Goal: Information Seeking & Learning: Learn about a topic

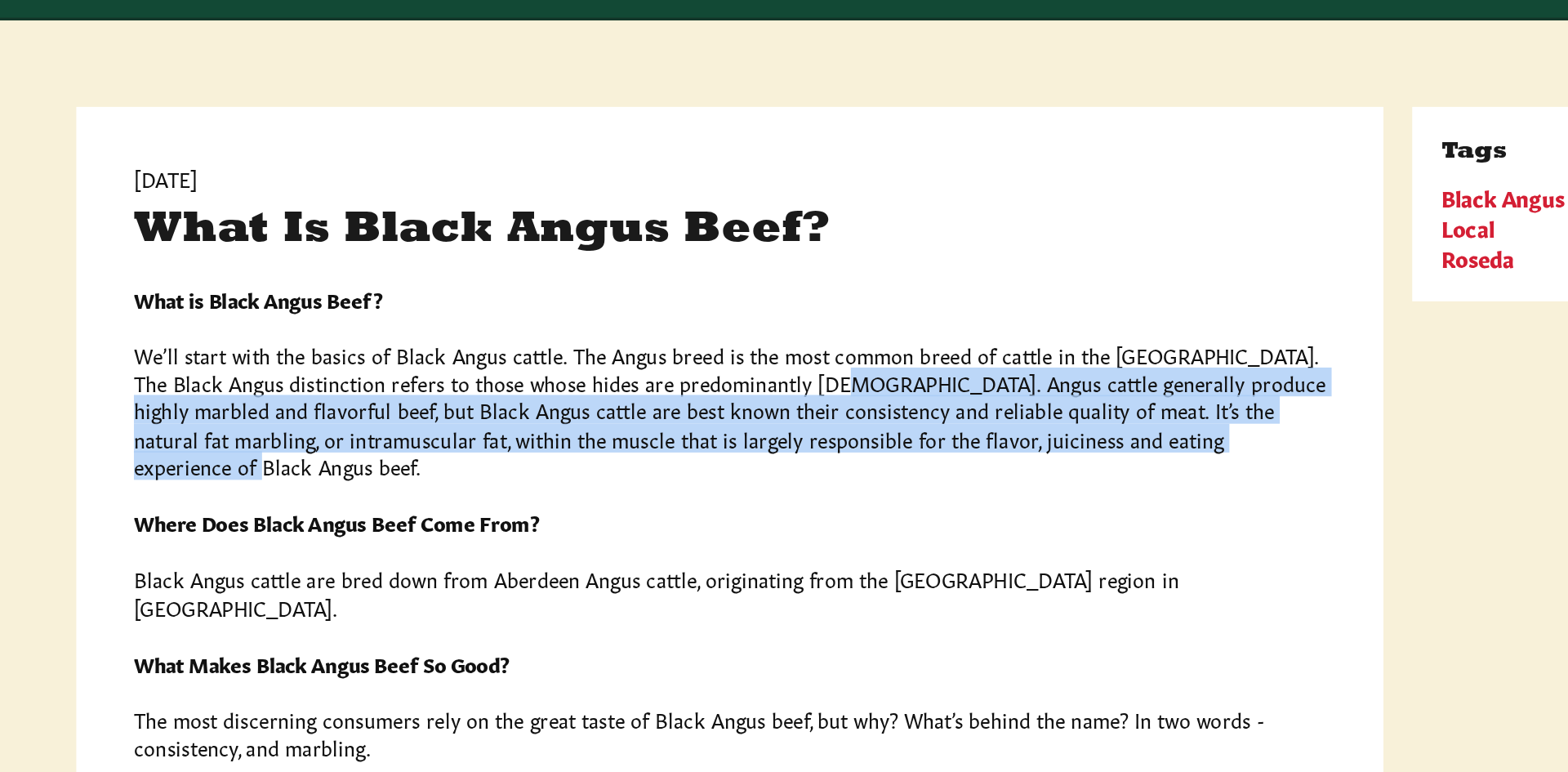
drag, startPoint x: 713, startPoint y: 395, endPoint x: 1000, endPoint y: 431, distance: 289.2
click at [1000, 431] on p "We’ll start with the basics of Black Angus cattle. The Angus breed is the most …" at bounding box center [688, 411] width 676 height 78
copy p "Angus cattle generally produce highly marbled and flavorful beef, but Black Ang…"
click at [970, 445] on div "What is Black Angus Beef? We’ll start with the basics of Black Angus cattle. Th…" at bounding box center [688, 669] width 676 height 660
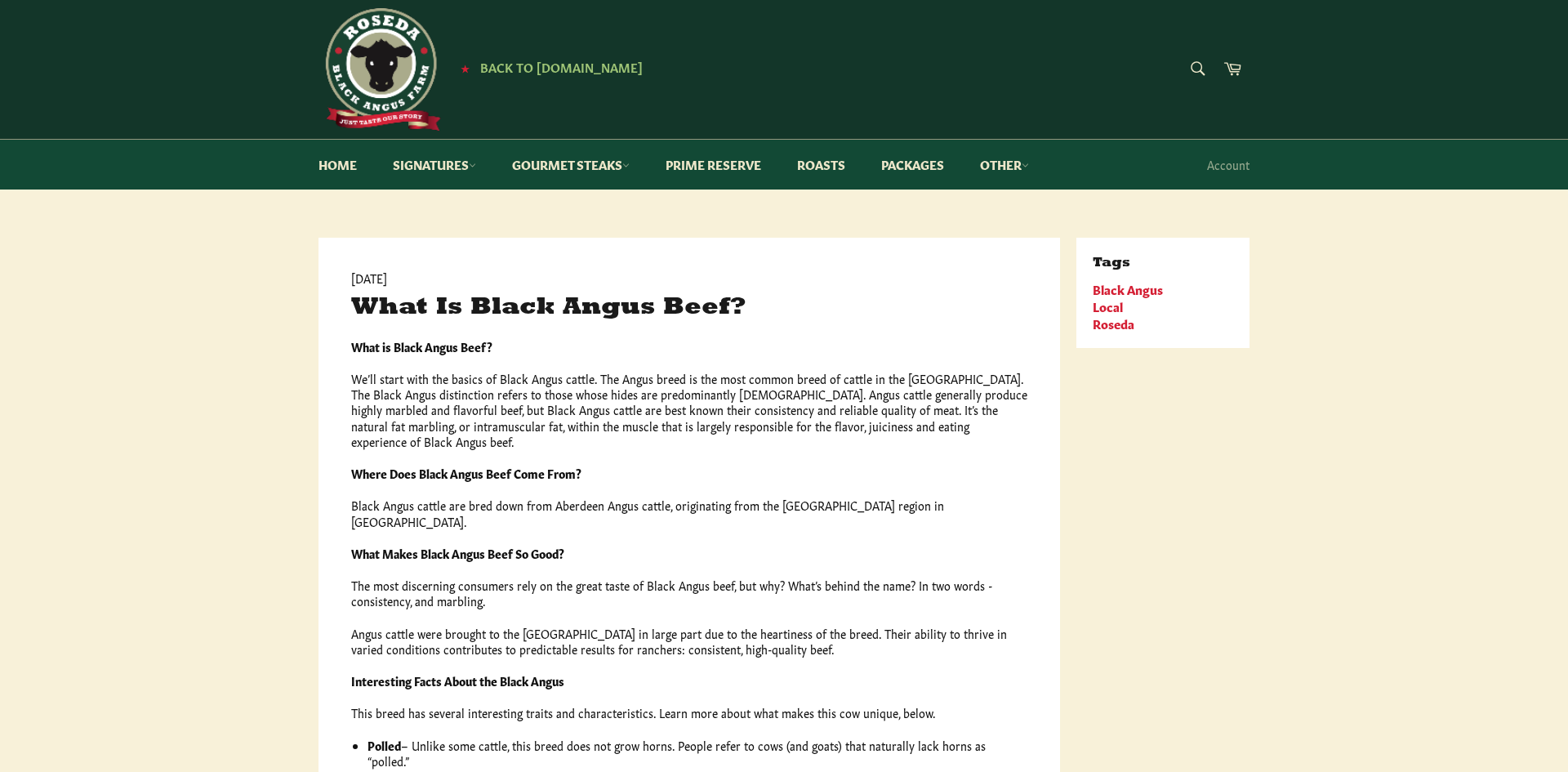
scroll to position [9, 0]
